Goal: Transaction & Acquisition: Purchase product/service

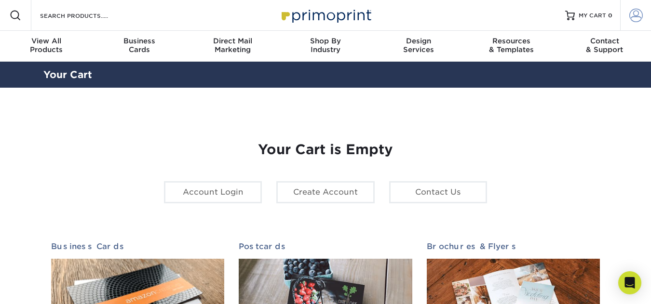
click at [636, 14] on span at bounding box center [636, 16] width 14 height 14
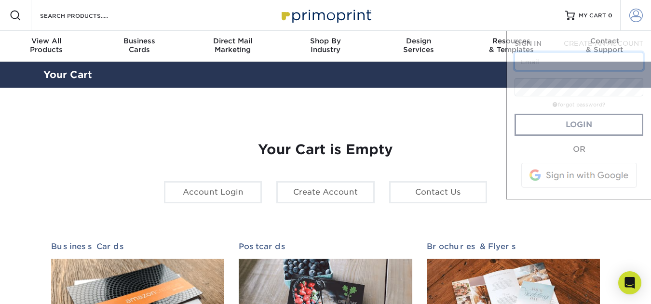
type input "[EMAIL_ADDRESS][DOMAIN_NAME]"
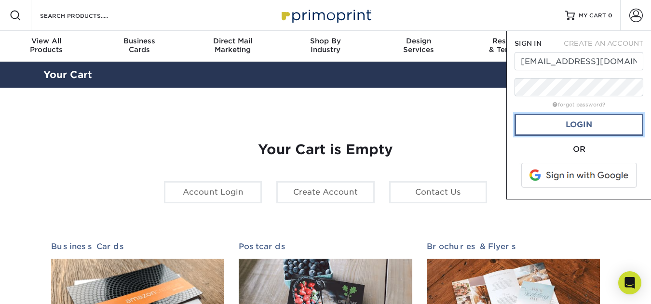
click at [582, 124] on link "Login" at bounding box center [579, 125] width 129 height 22
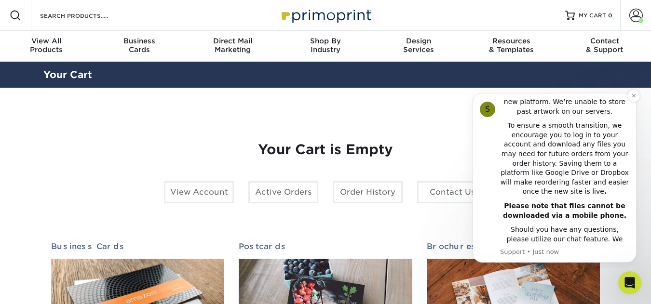
scroll to position [217, 0]
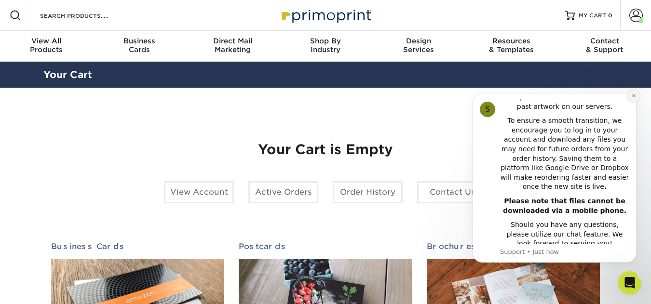
click at [634, 95] on icon "Dismiss notification" at bounding box center [633, 95] width 5 height 5
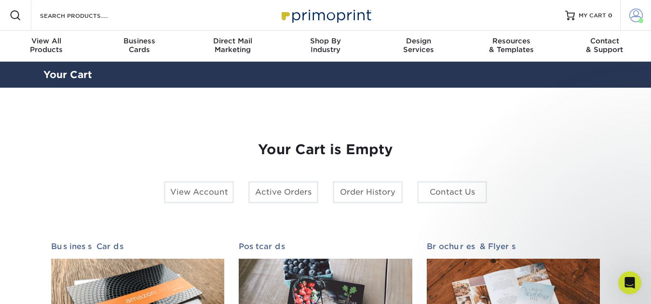
click at [636, 14] on span at bounding box center [636, 16] width 14 height 14
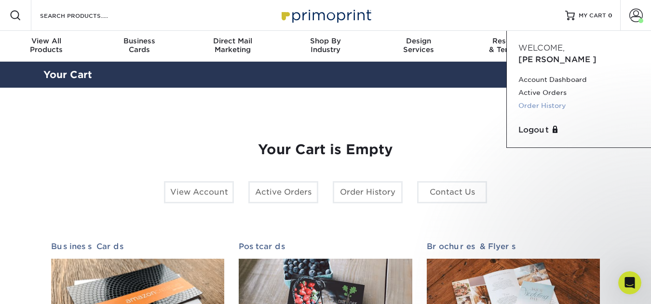
click at [532, 99] on link "Order History" at bounding box center [578, 105] width 121 height 13
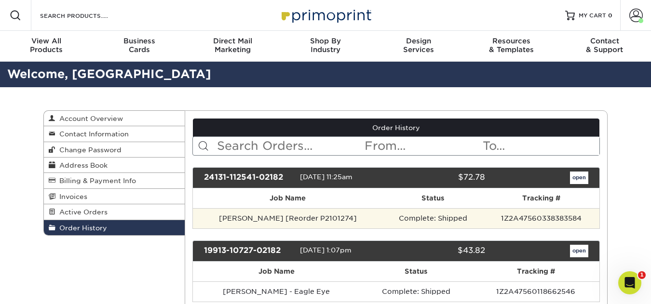
click at [286, 220] on td "sonia [Reorder P2101274]" at bounding box center [288, 218] width 190 height 20
click at [395, 215] on td "Complete: Shipped" at bounding box center [433, 218] width 101 height 20
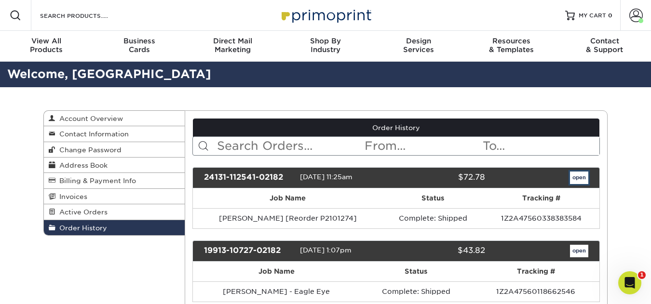
click at [585, 176] on link "open" at bounding box center [579, 178] width 18 height 13
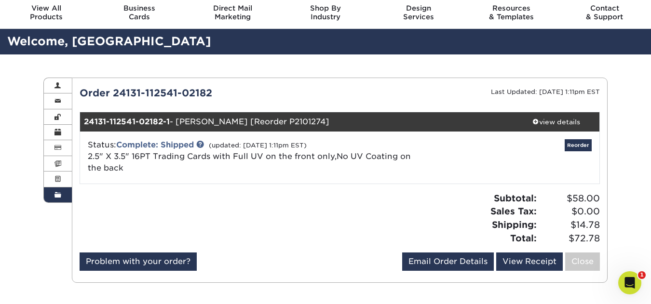
scroll to position [48, 0]
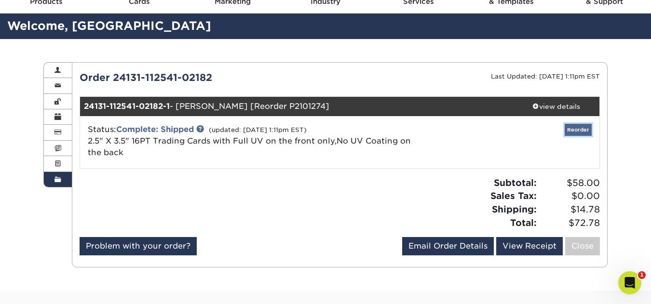
click at [582, 130] on link "Reorder" at bounding box center [578, 130] width 27 height 12
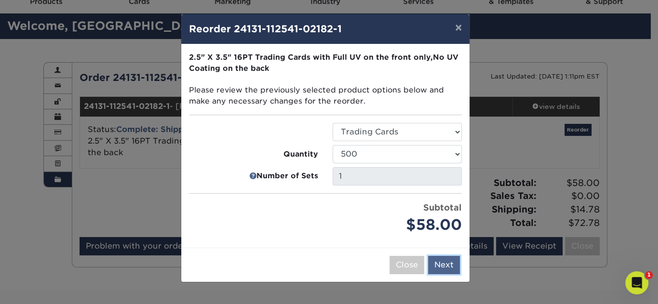
click at [438, 258] on button "Next" at bounding box center [444, 265] width 32 height 18
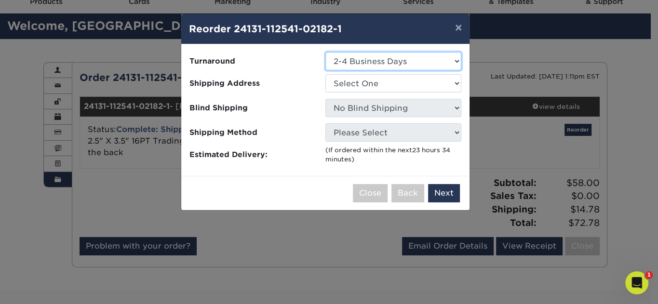
click at [458, 63] on select "Select One 2-4 Business Days 2 Day Next Business Day" at bounding box center [394, 61] width 136 height 18
click at [458, 27] on button "×" at bounding box center [459, 27] width 22 height 27
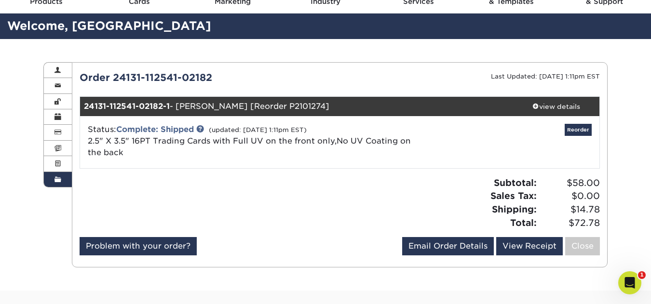
scroll to position [0, 0]
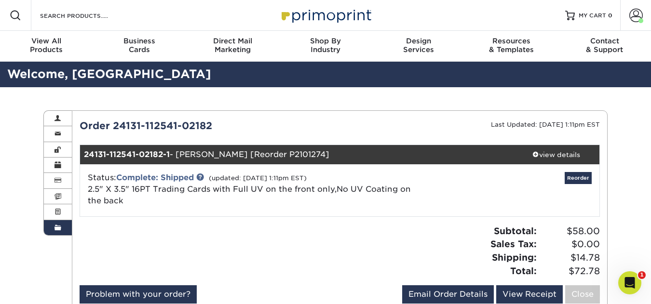
click at [621, 183] on div "Order History Account Overview Contact Information Change Password Address Book…" at bounding box center [325, 213] width 651 height 252
